Goal: Task Accomplishment & Management: Use online tool/utility

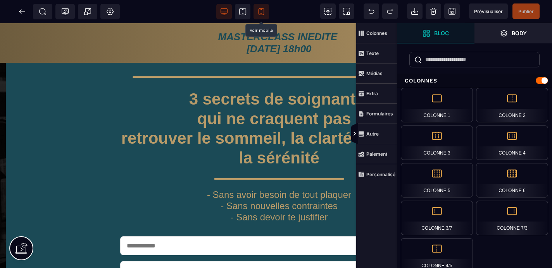
click at [263, 10] on icon at bounding box center [261, 12] width 8 height 8
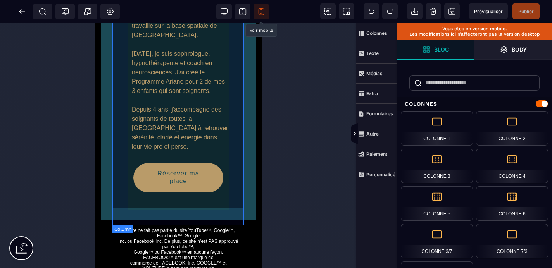
scroll to position [1038, 0]
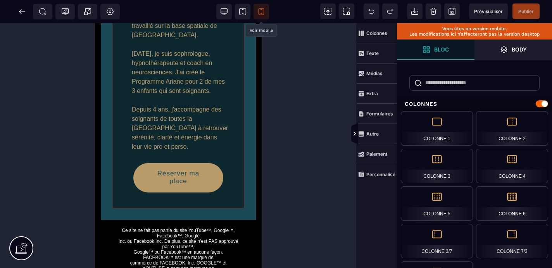
click at [280, 116] on div at bounding box center [178, 145] width 356 height 245
click at [224, 9] on icon at bounding box center [224, 12] width 8 height 8
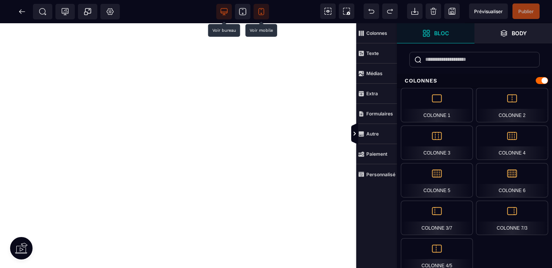
scroll to position [848, 0]
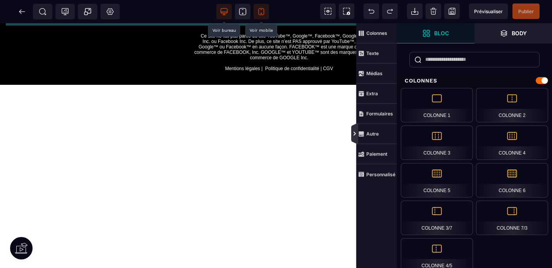
click at [352, 132] on icon at bounding box center [355, 134] width 6 height 6
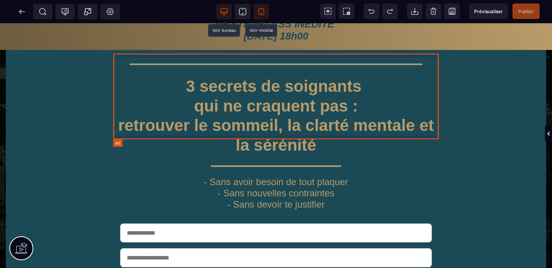
scroll to position [11, 0]
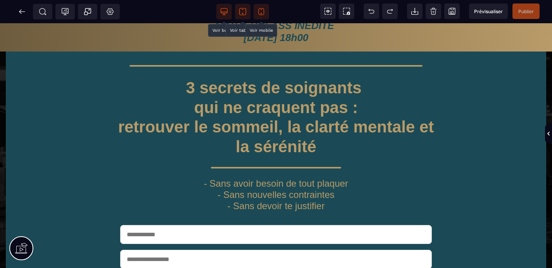
click at [242, 8] on icon at bounding box center [242, 11] width 7 height 7
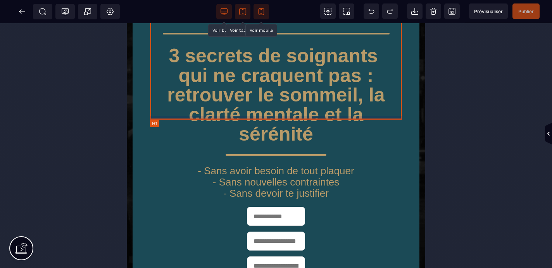
scroll to position [36, 0]
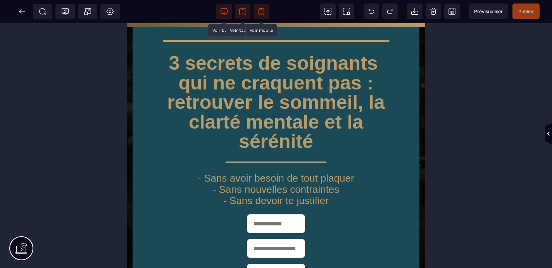
click at [263, 10] on icon at bounding box center [261, 12] width 8 height 8
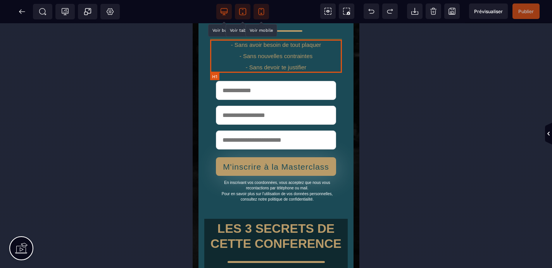
scroll to position [151, 0]
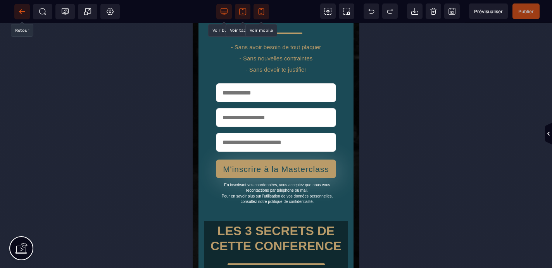
click at [20, 12] on icon at bounding box center [22, 11] width 6 height 0
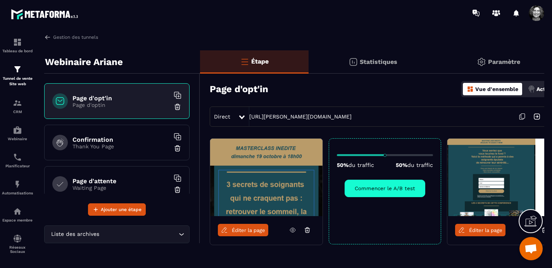
click at [522, 116] on icon at bounding box center [522, 116] width 15 height 15
click at [250, 230] on span "Éditer la page" at bounding box center [248, 231] width 33 height 6
